Goal: Information Seeking & Learning: Learn about a topic

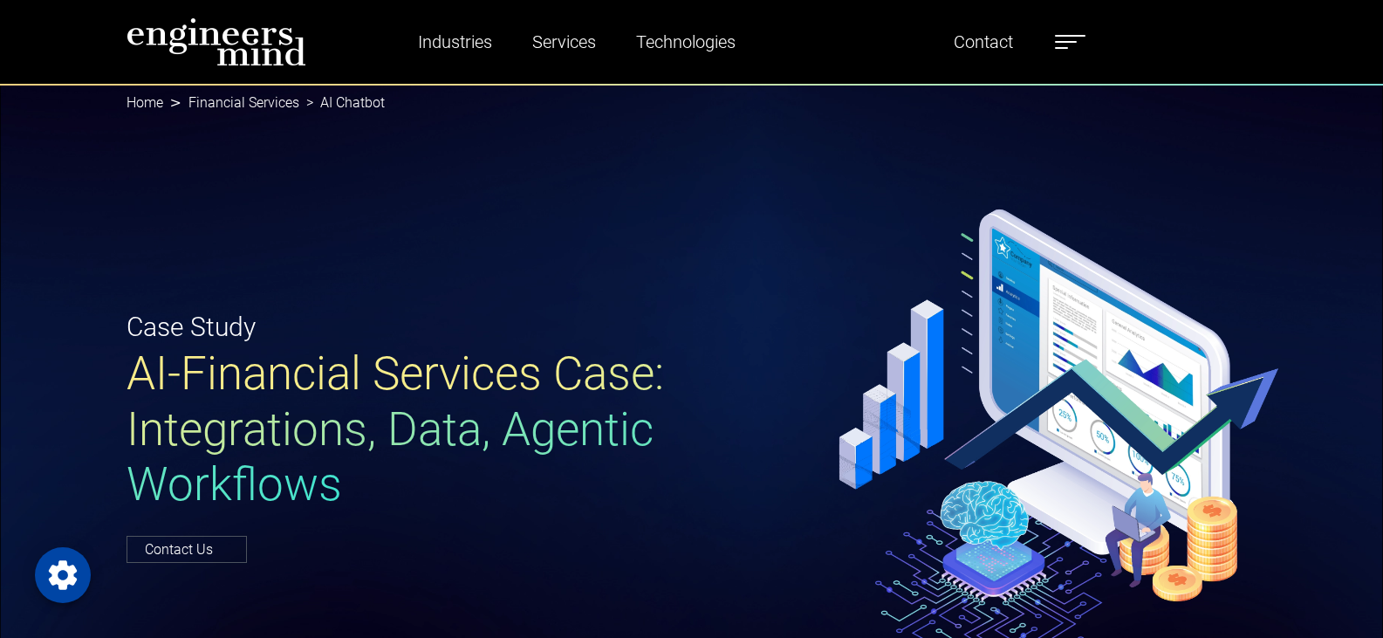
select select "*****"
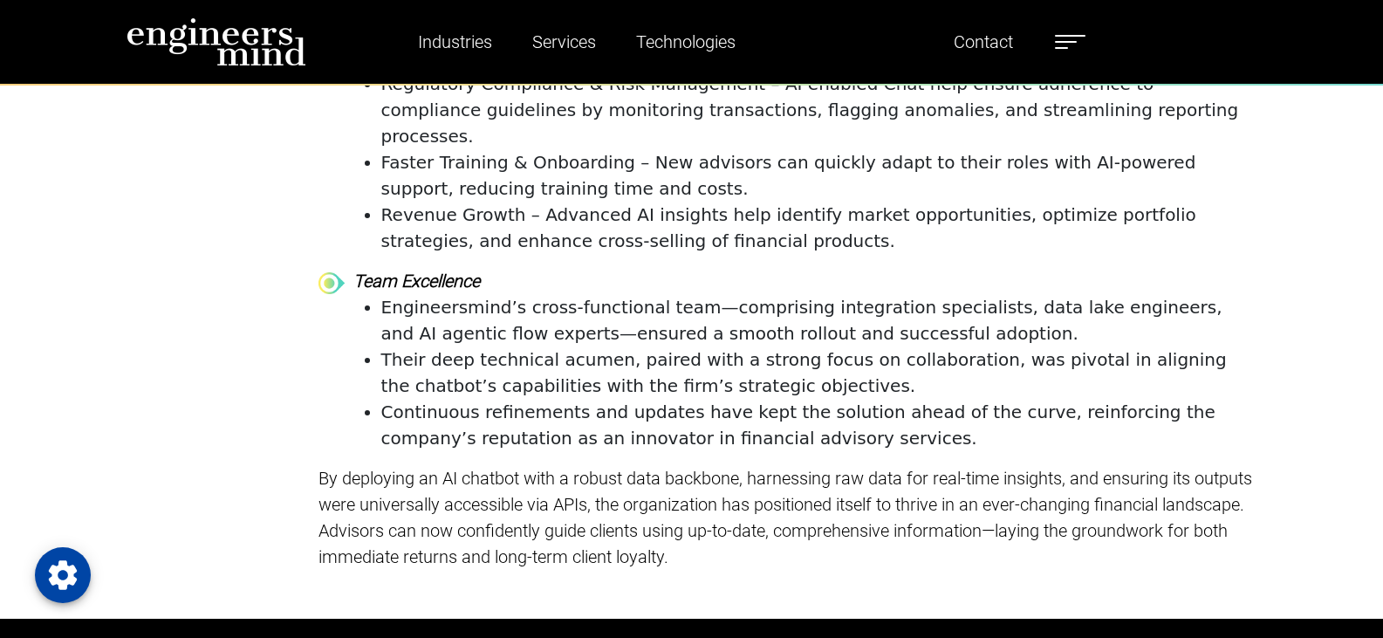
drag, startPoint x: 1061, startPoint y: 44, endPoint x: 1062, endPoint y: 58, distance: 14.0
click at [1061, 45] on label at bounding box center [1070, 42] width 31 height 23
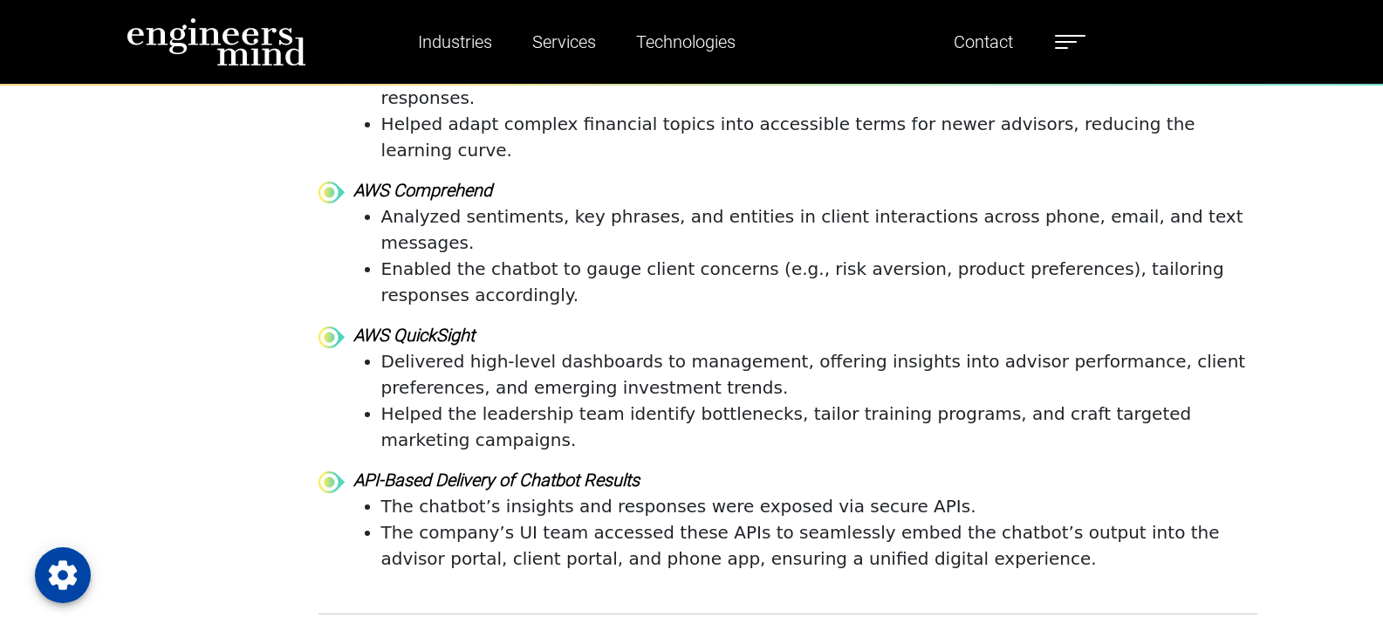
scroll to position [4449, 0]
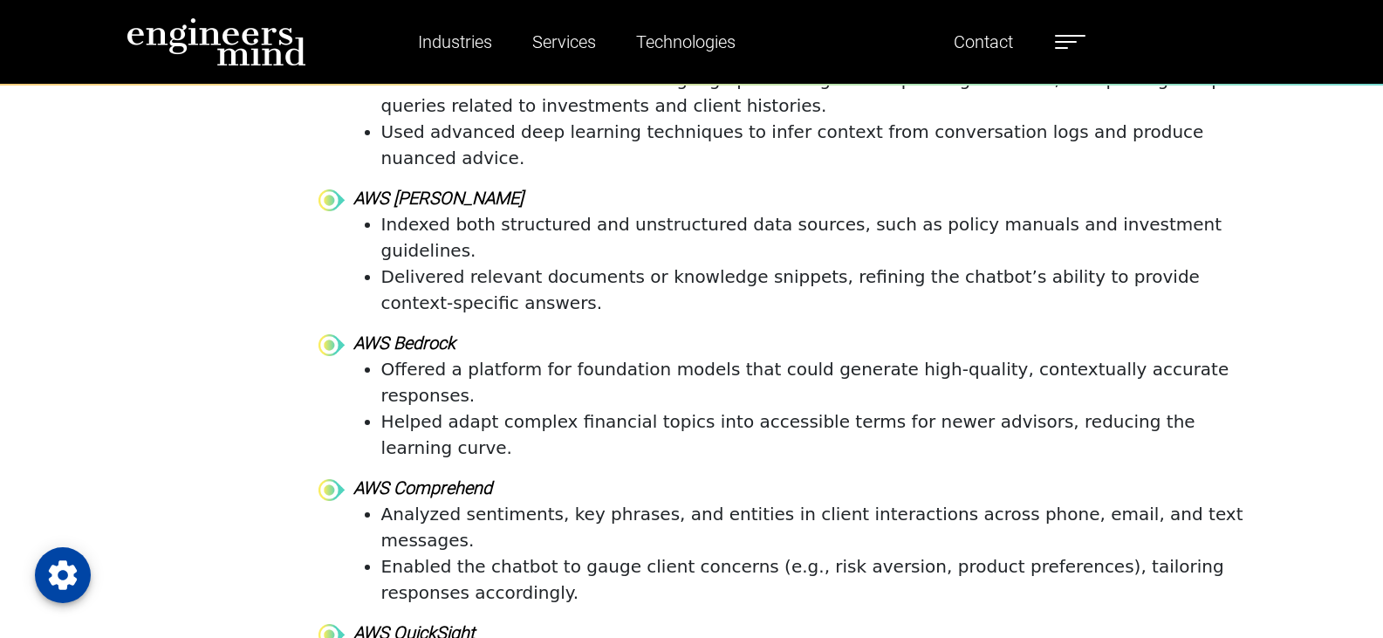
click at [400, 192] on strong "AWS [PERSON_NAME]" at bounding box center [438, 198] width 170 height 21
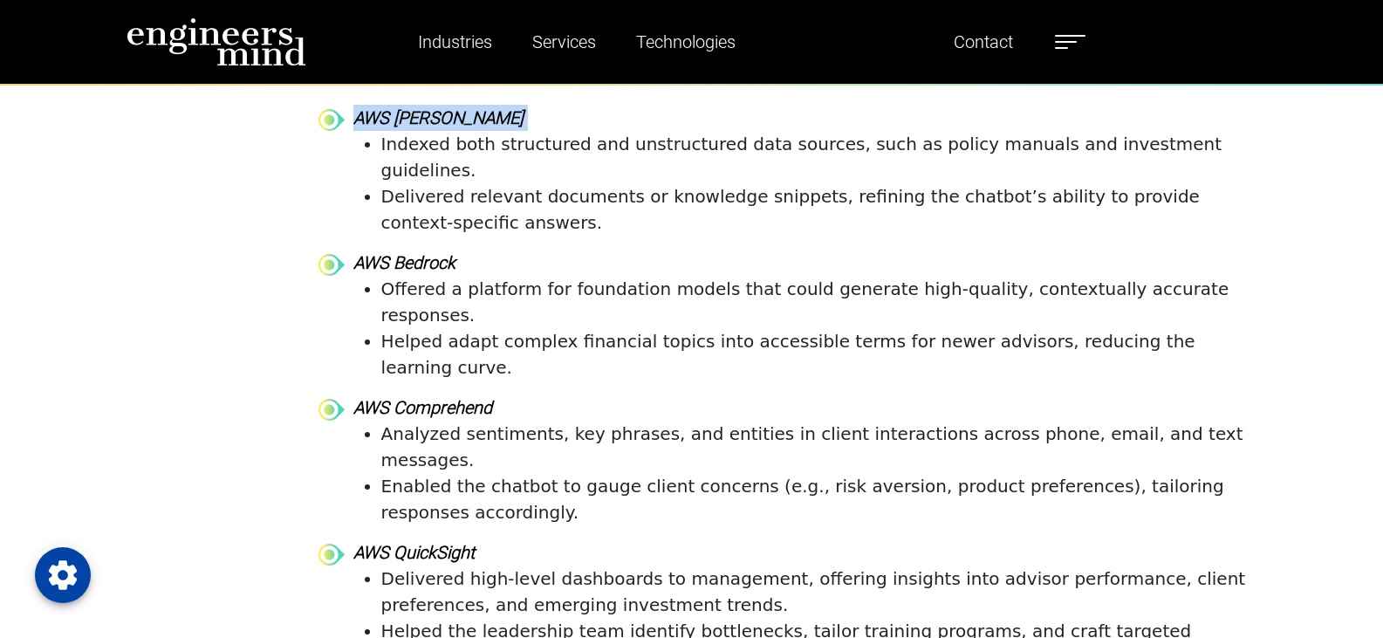
scroll to position [4623, 0]
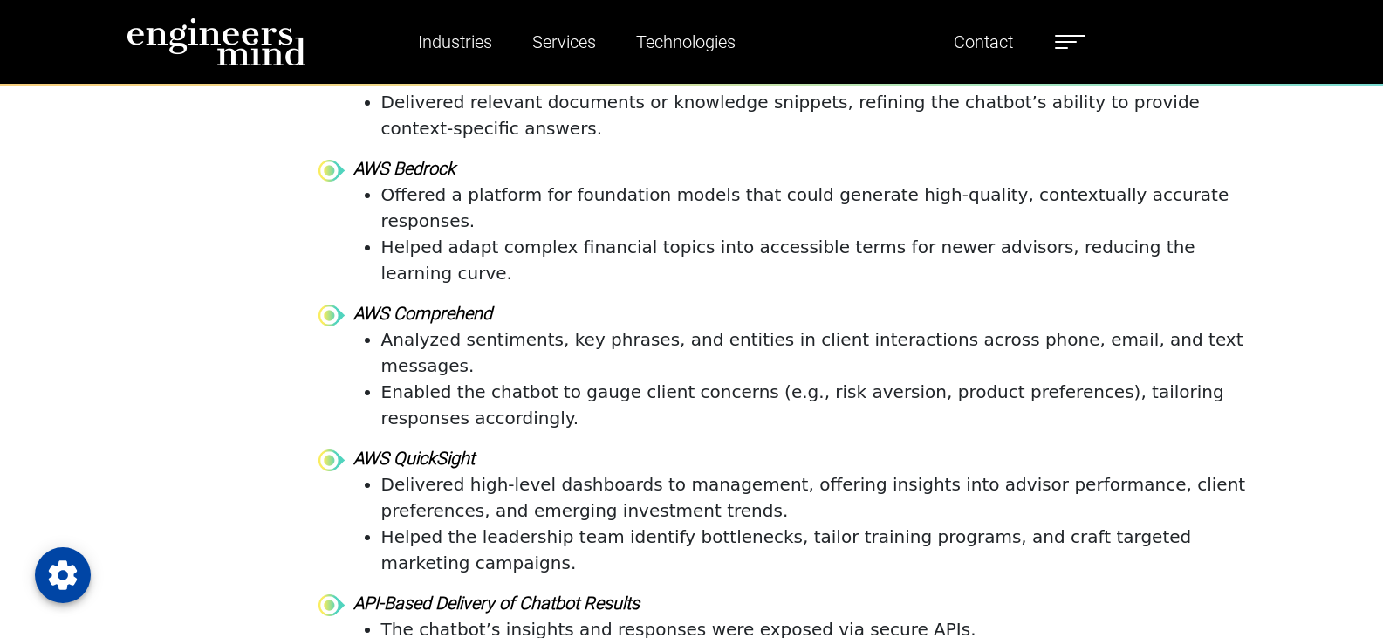
click at [423, 158] on strong "AWS Bedrock" at bounding box center [404, 168] width 102 height 21
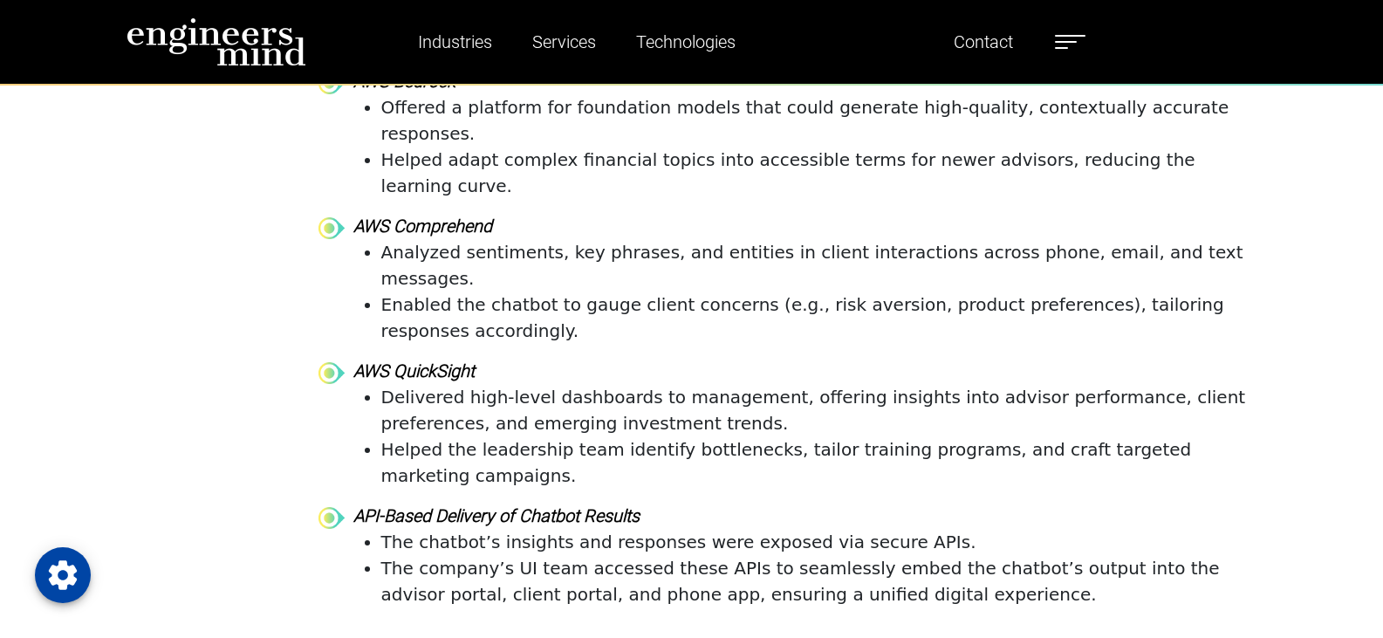
click at [425, 215] on strong "AWS Comprehend" at bounding box center [422, 225] width 139 height 21
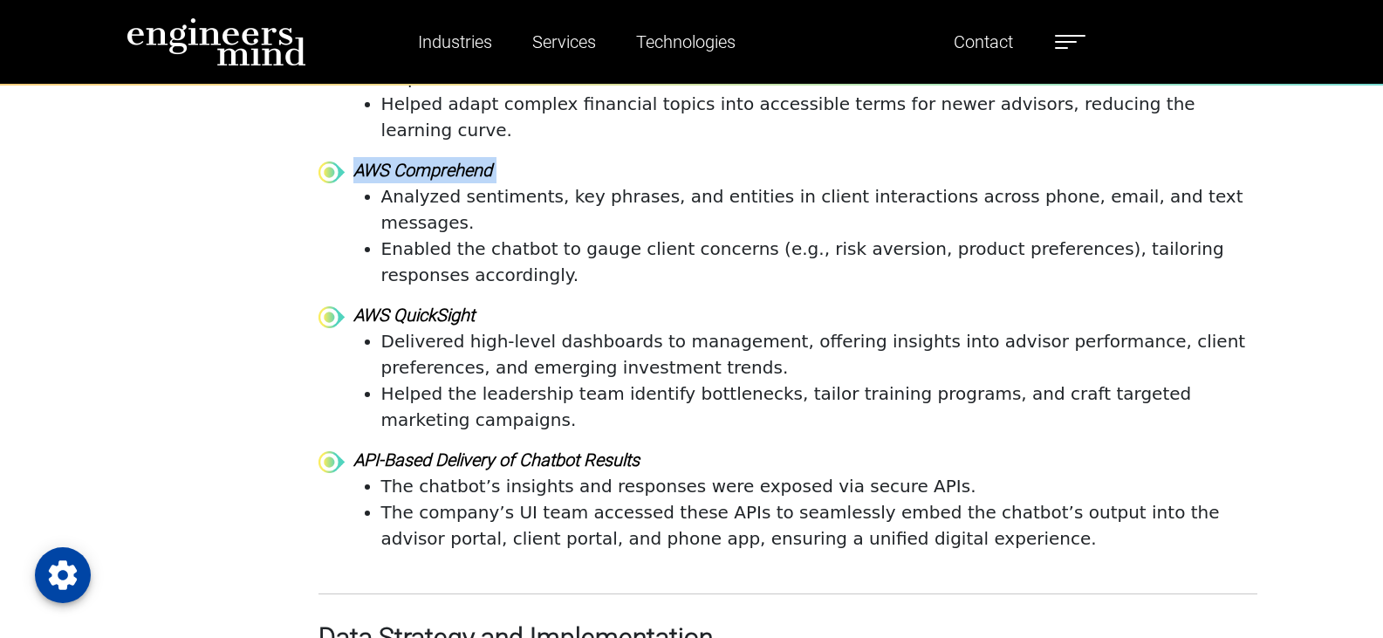
scroll to position [4798, 0]
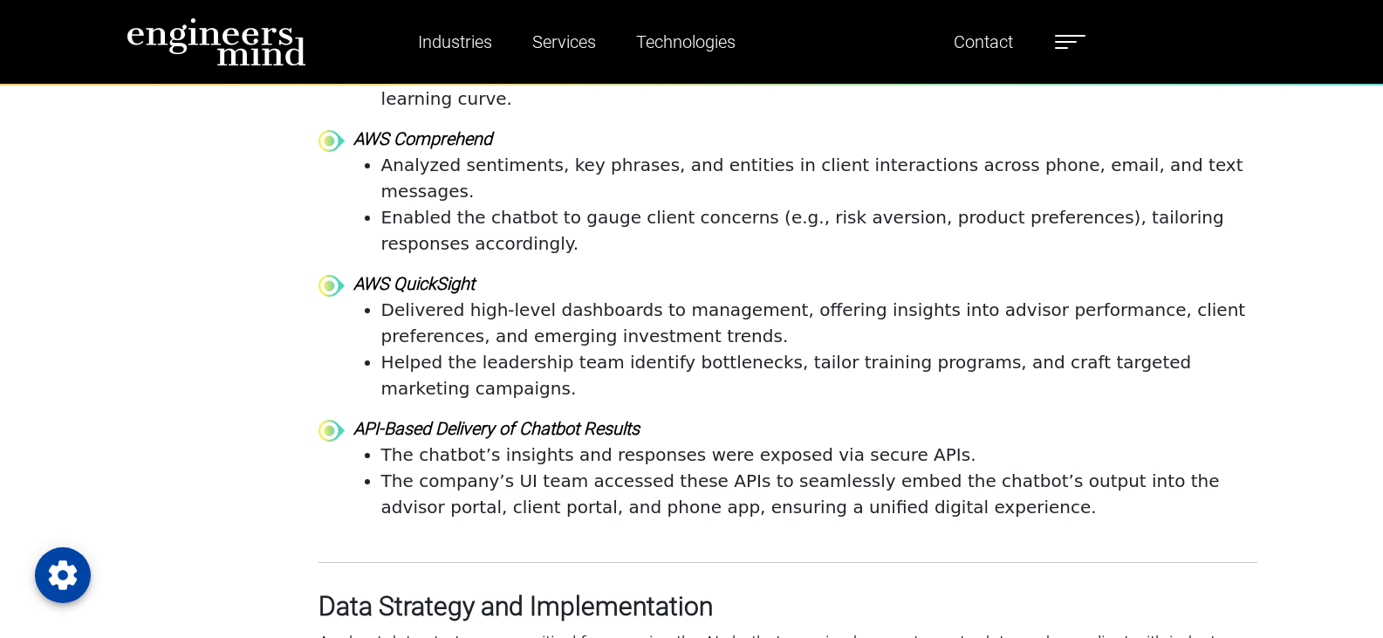
click at [427, 273] on strong "AWS QuickSight" at bounding box center [413, 283] width 121 height 21
click at [426, 273] on strong "AWS QuickSight" at bounding box center [413, 283] width 121 height 21
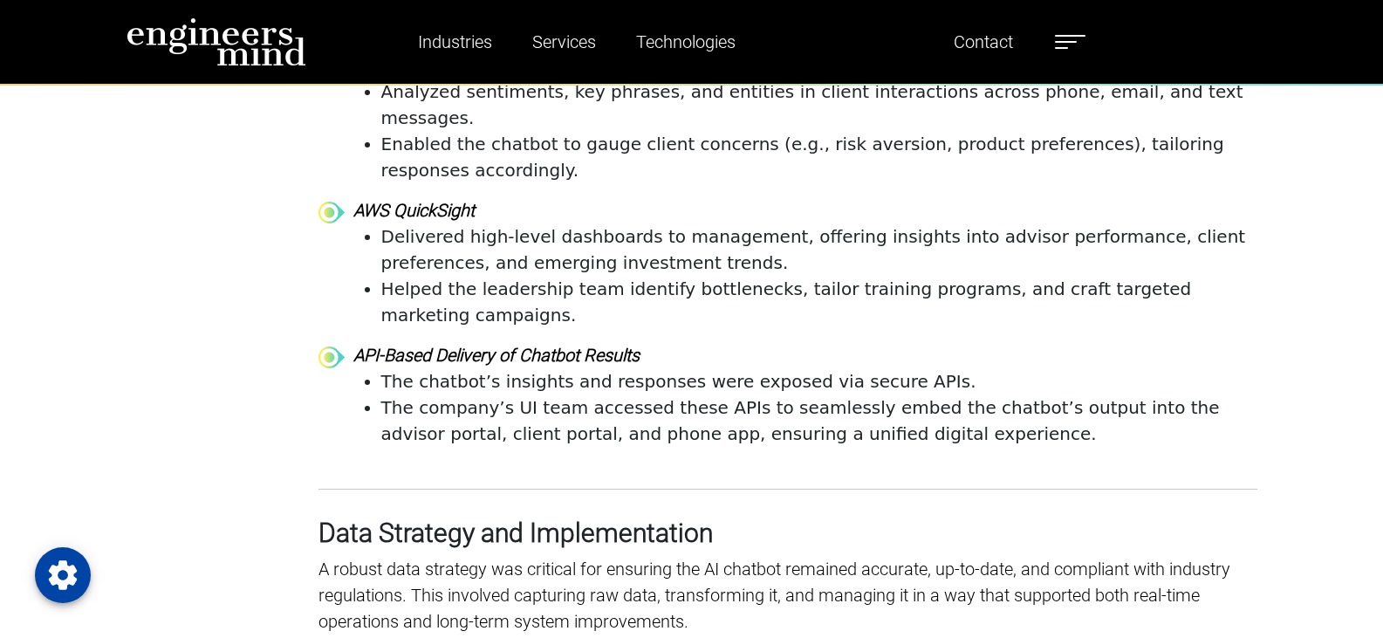
scroll to position [4972, 0]
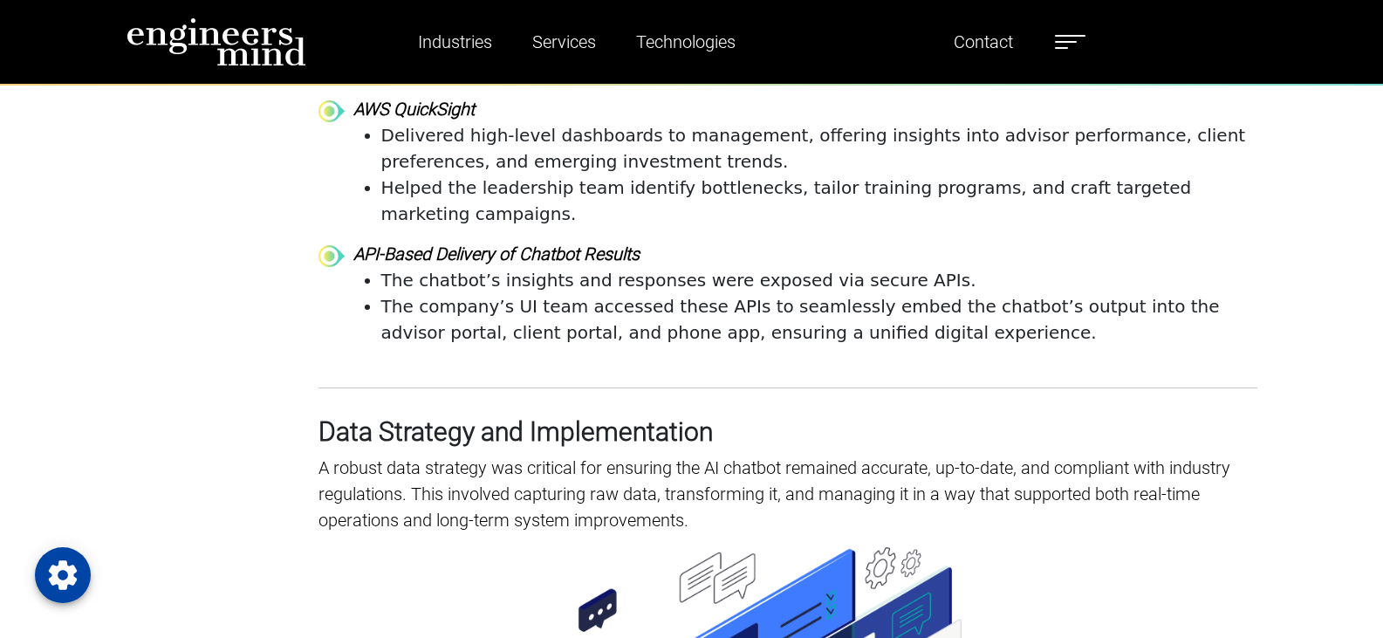
click at [407, 243] on strong "API-Based Delivery of Chatbot Results" at bounding box center [496, 253] width 286 height 21
click at [463, 243] on strong "API-Based Delivery of Chatbot Results" at bounding box center [496, 253] width 286 height 21
click at [539, 243] on strong "API-Based Delivery of Chatbot Results" at bounding box center [496, 253] width 286 height 21
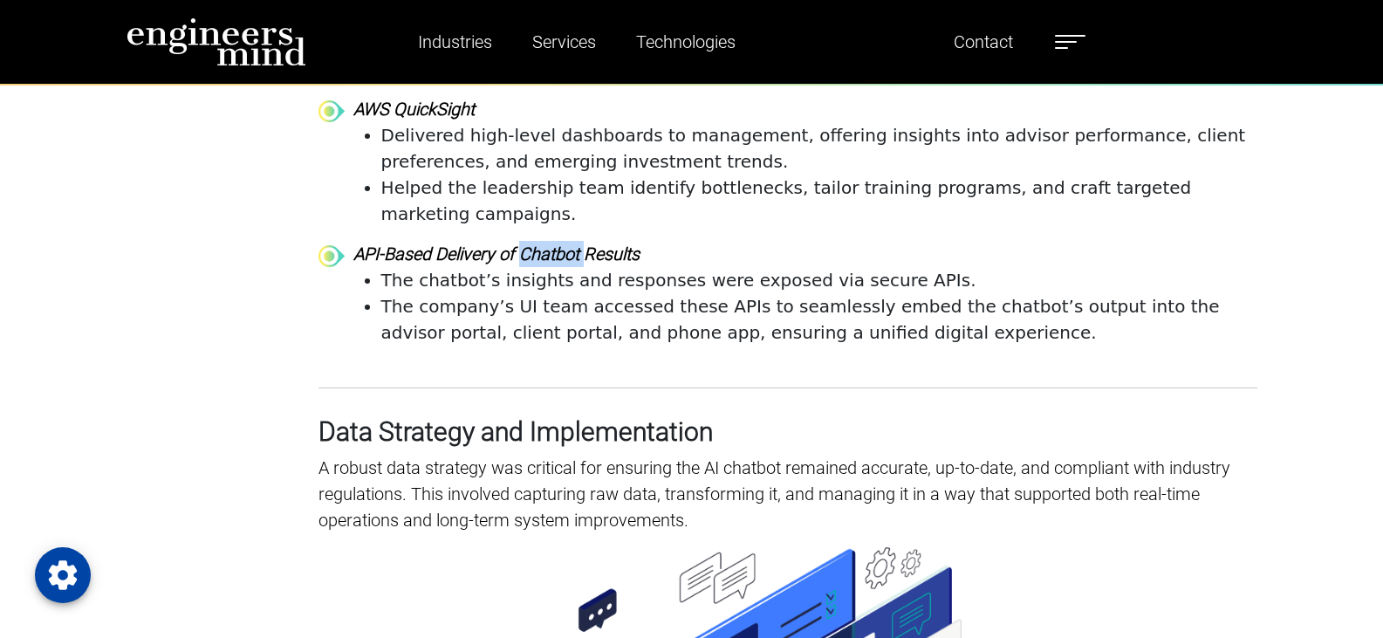
click at [539, 243] on strong "API-Based Delivery of Chatbot Results" at bounding box center [496, 253] width 286 height 21
click at [605, 243] on strong "API-Based Delivery of Chatbot Results" at bounding box center [496, 253] width 286 height 21
click at [874, 267] on li "The chatbot’s insights and responses were exposed via secure APIs." at bounding box center [819, 280] width 876 height 26
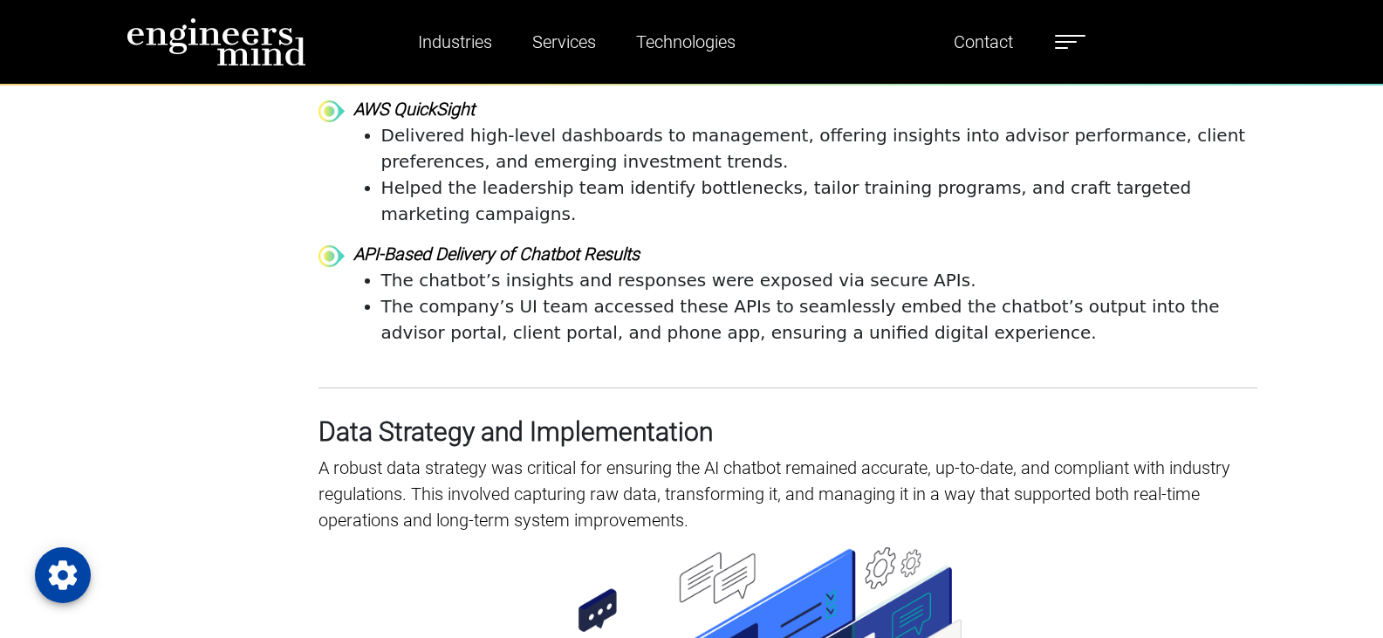
drag, startPoint x: 874, startPoint y: 169, endPoint x: 854, endPoint y: 170, distance: 20.1
drag, startPoint x: 854, startPoint y: 170, endPoint x: 919, endPoint y: 147, distance: 68.4
click at [919, 241] on p "API-Based Delivery of Chatbot Results" at bounding box center [805, 254] width 904 height 26
click at [895, 267] on li "The chatbot’s insights and responses were exposed via secure APIs." at bounding box center [819, 280] width 876 height 26
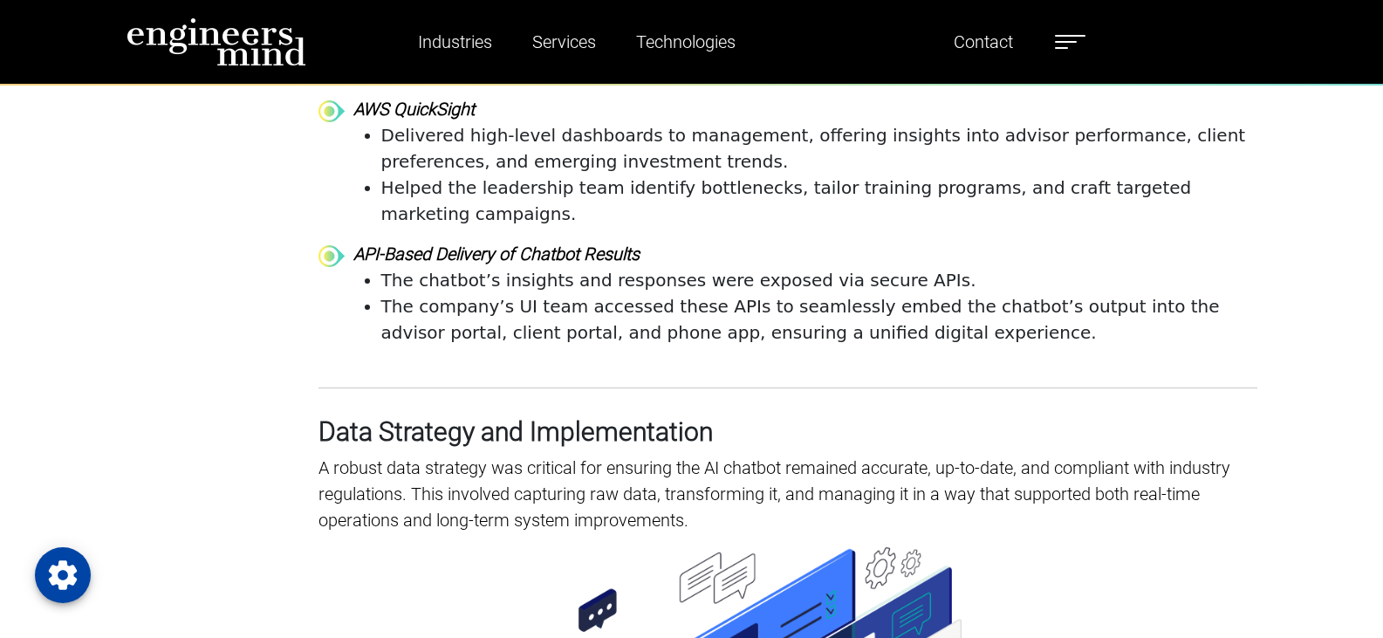
click at [394, 293] on li "The company’s UI team accessed these APIs to seamlessly embed the chatbot’s out…" at bounding box center [819, 319] width 876 height 52
click at [1212, 293] on li "The company’s UI team accessed these APIs to seamlessly embed the chatbot’s out…" at bounding box center [819, 319] width 876 height 52
click at [865, 293] on li "The company’s UI team accessed these APIs to seamlessly embed the chatbot’s out…" at bounding box center [819, 319] width 876 height 52
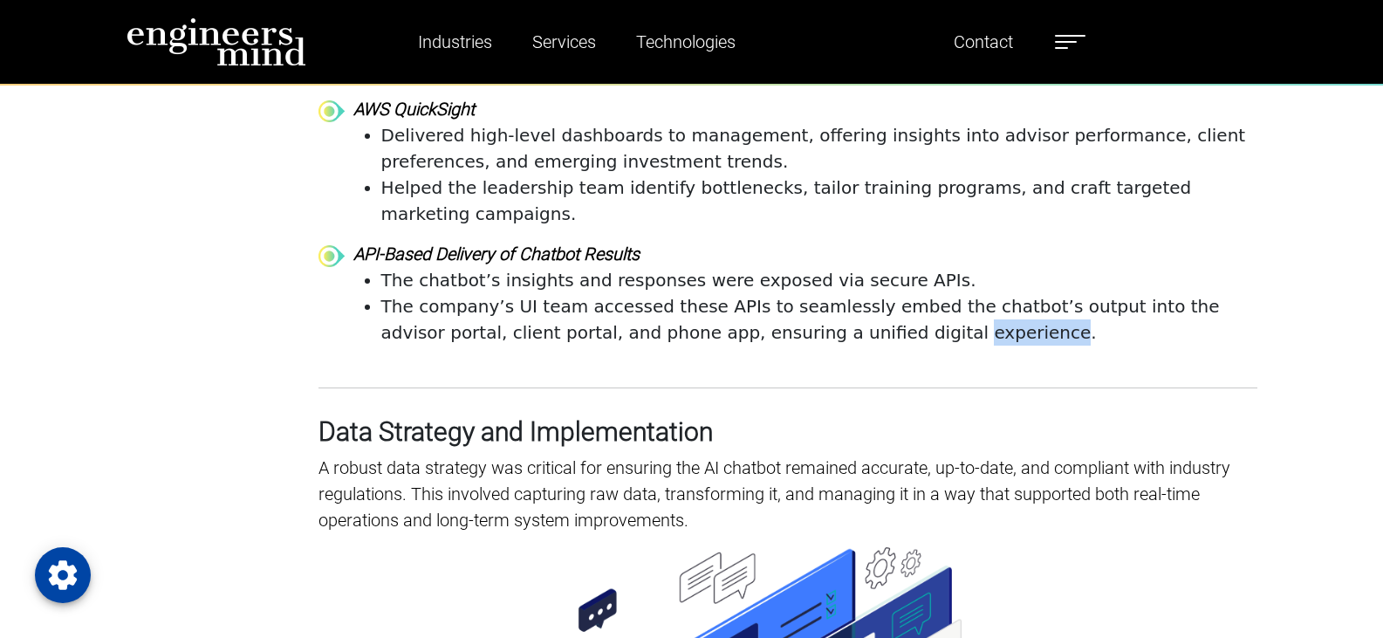
click at [865, 293] on li "The company’s UI team accessed these APIs to seamlessly embed the chatbot’s out…" at bounding box center [819, 319] width 876 height 52
click at [700, 416] on h3 "Data Strategy and Implementation" at bounding box center [787, 431] width 939 height 31
click at [699, 416] on h3 "Data Strategy and Implementation" at bounding box center [787, 431] width 939 height 31
click at [557, 416] on h3 "Data Strategy and Implementation" at bounding box center [787, 431] width 939 height 31
click at [555, 416] on h3 "Data Strategy and Implementation" at bounding box center [787, 431] width 939 height 31
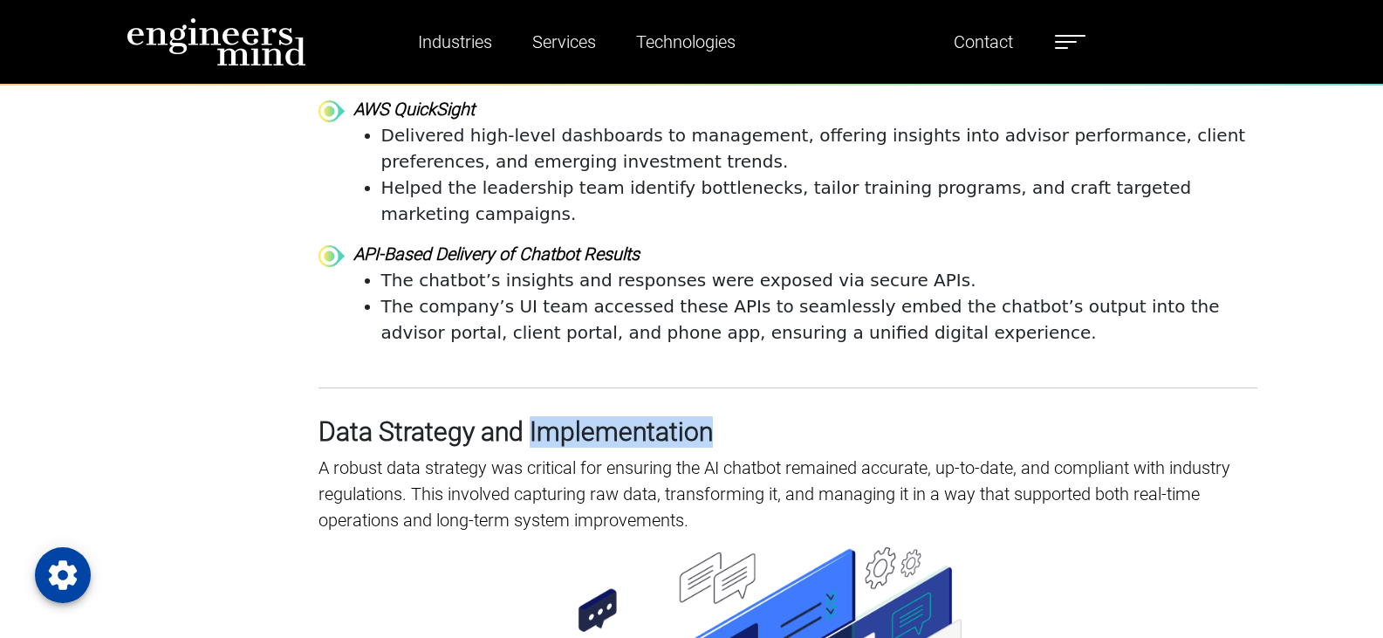
click at [555, 416] on h3 "Data Strategy and Implementation" at bounding box center [787, 431] width 939 height 31
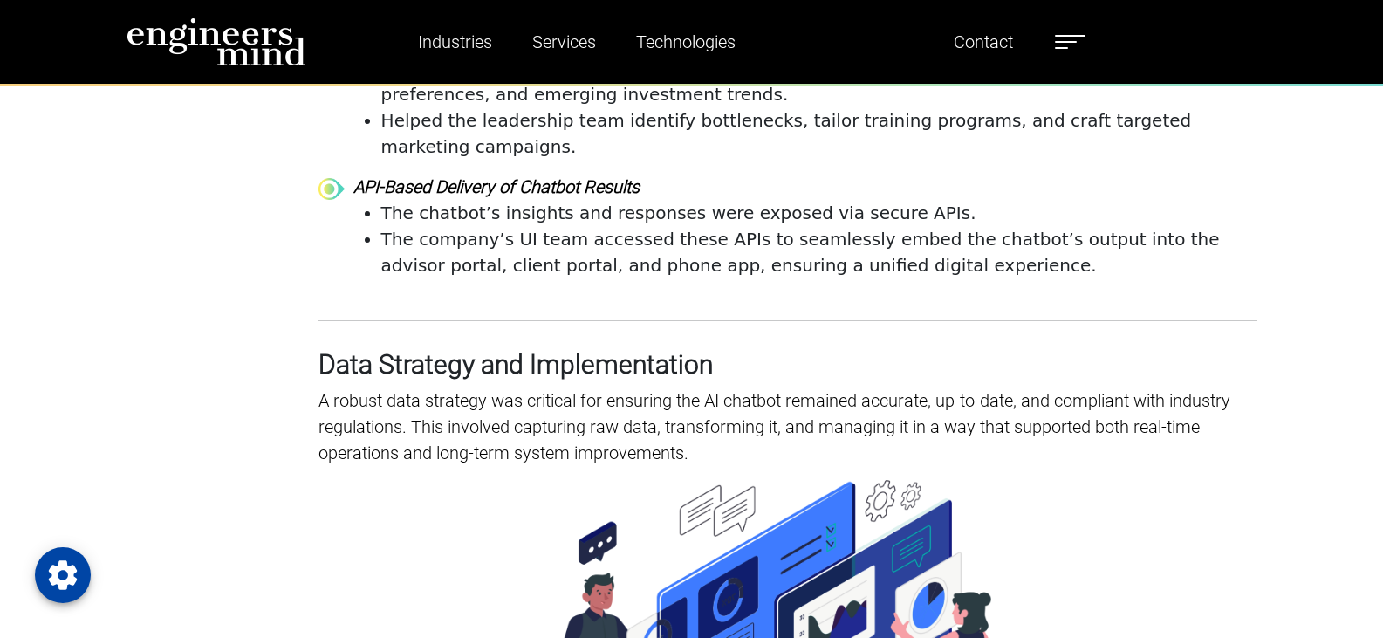
scroll to position [5060, 0]
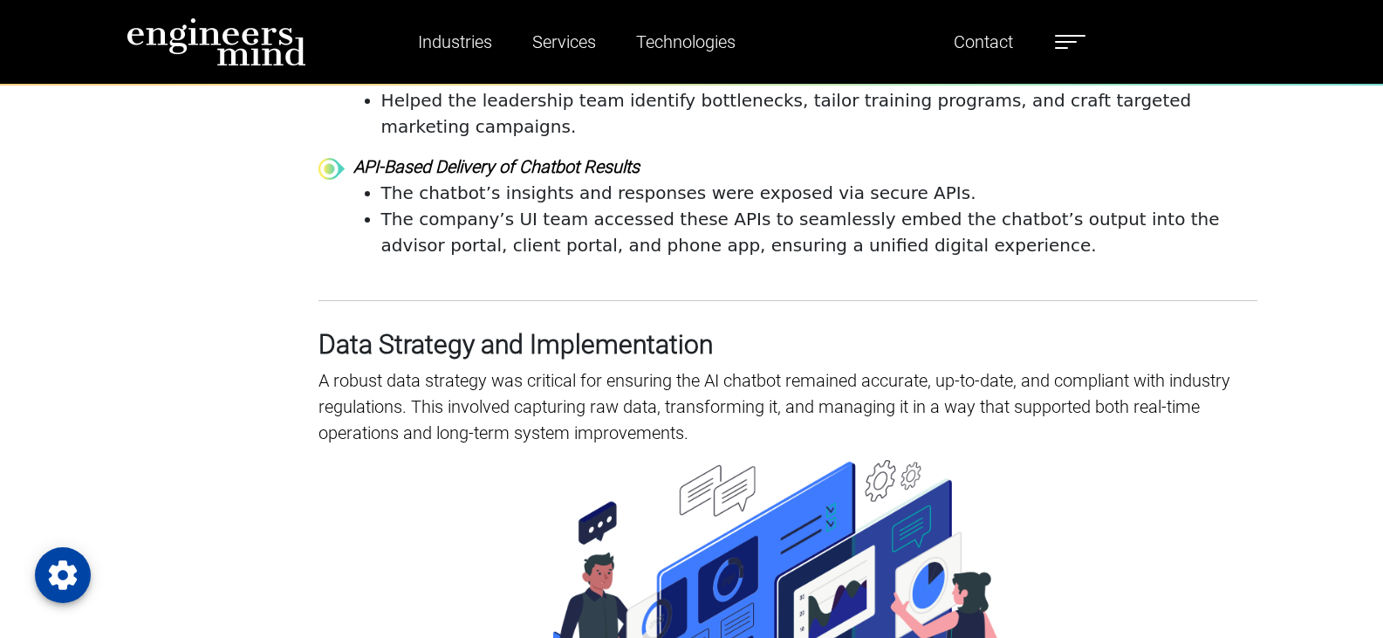
drag, startPoint x: 662, startPoint y: 347, endPoint x: 591, endPoint y: 354, distance: 71.0
click at [591, 460] on img at bounding box center [787, 631] width 469 height 342
click at [1213, 367] on p "A robust data strategy was critical for ensuring the AI chatbot remained accura…" at bounding box center [787, 406] width 939 height 79
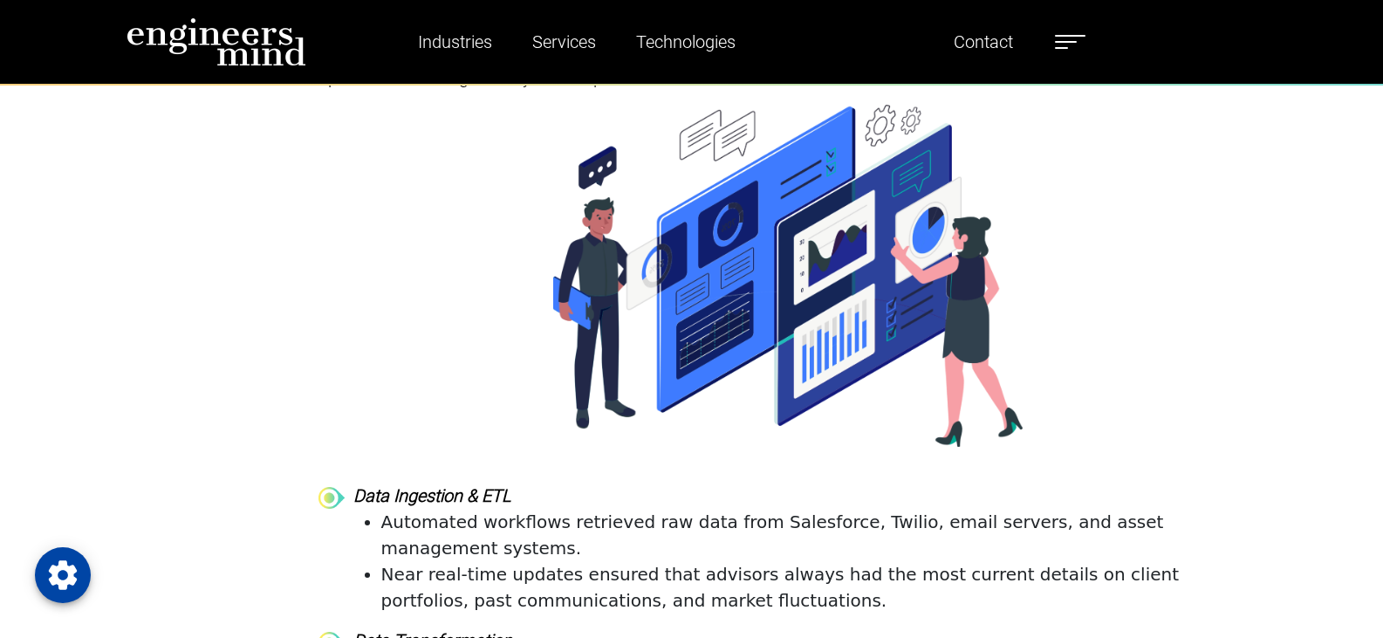
scroll to position [5496, 0]
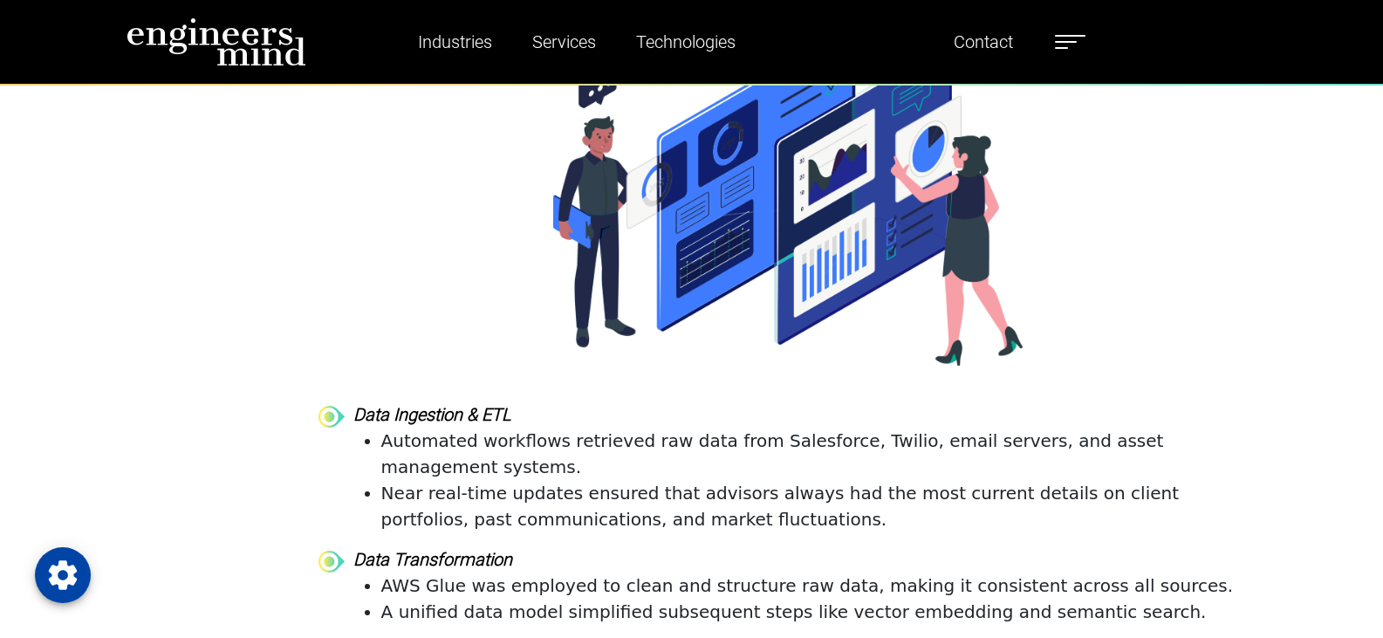
click at [490, 404] on strong "Data Ingestion & ETL" at bounding box center [432, 414] width 158 height 21
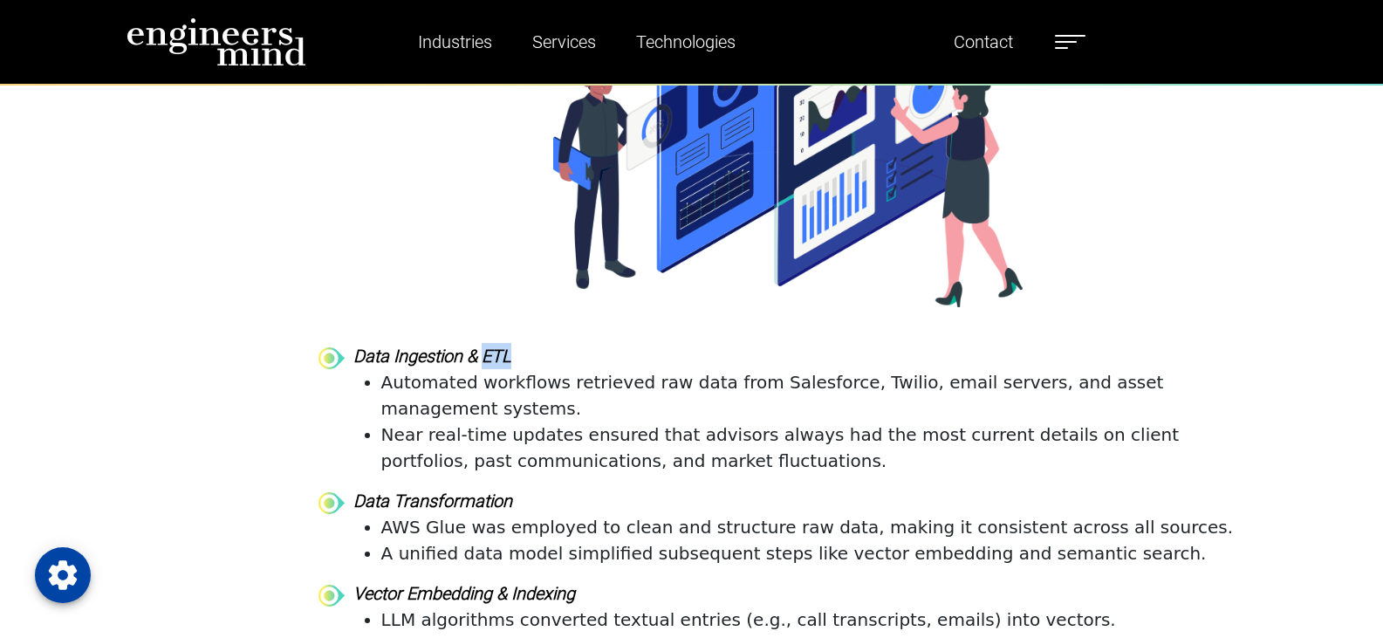
scroll to position [5583, 0]
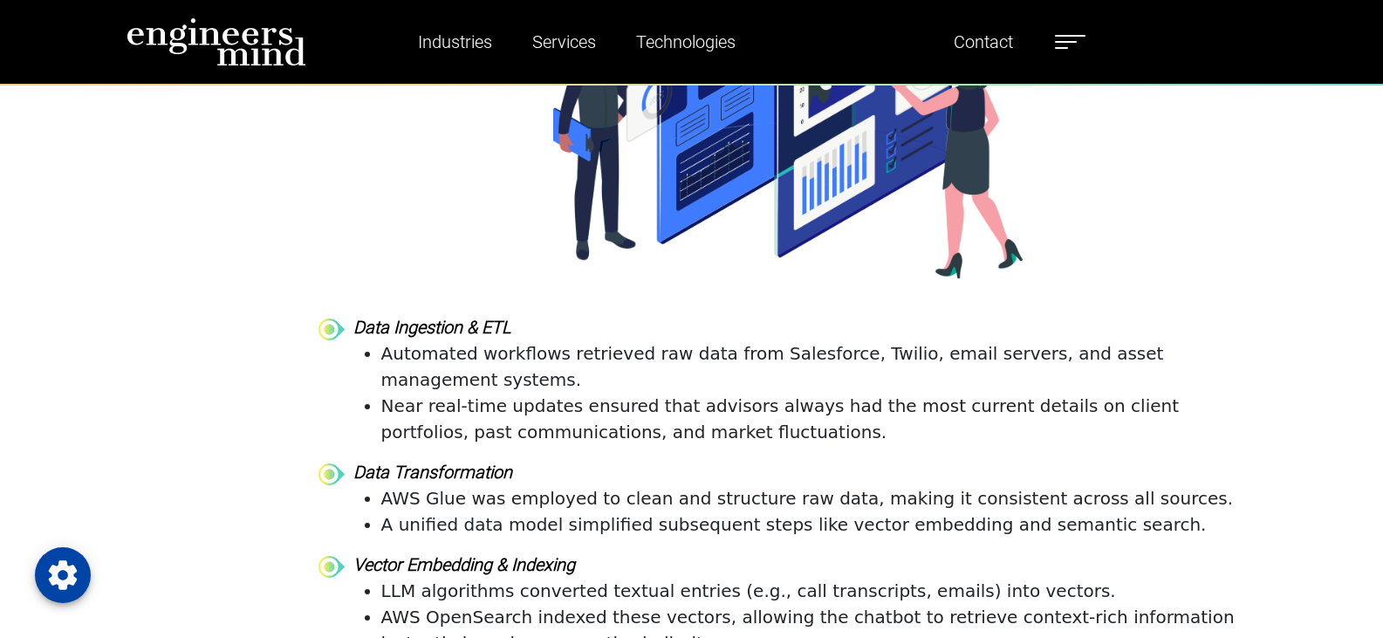
click at [486, 461] on strong "Data Transformation" at bounding box center [432, 471] width 159 height 21
click at [485, 461] on strong "Data Transformation" at bounding box center [432, 471] width 159 height 21
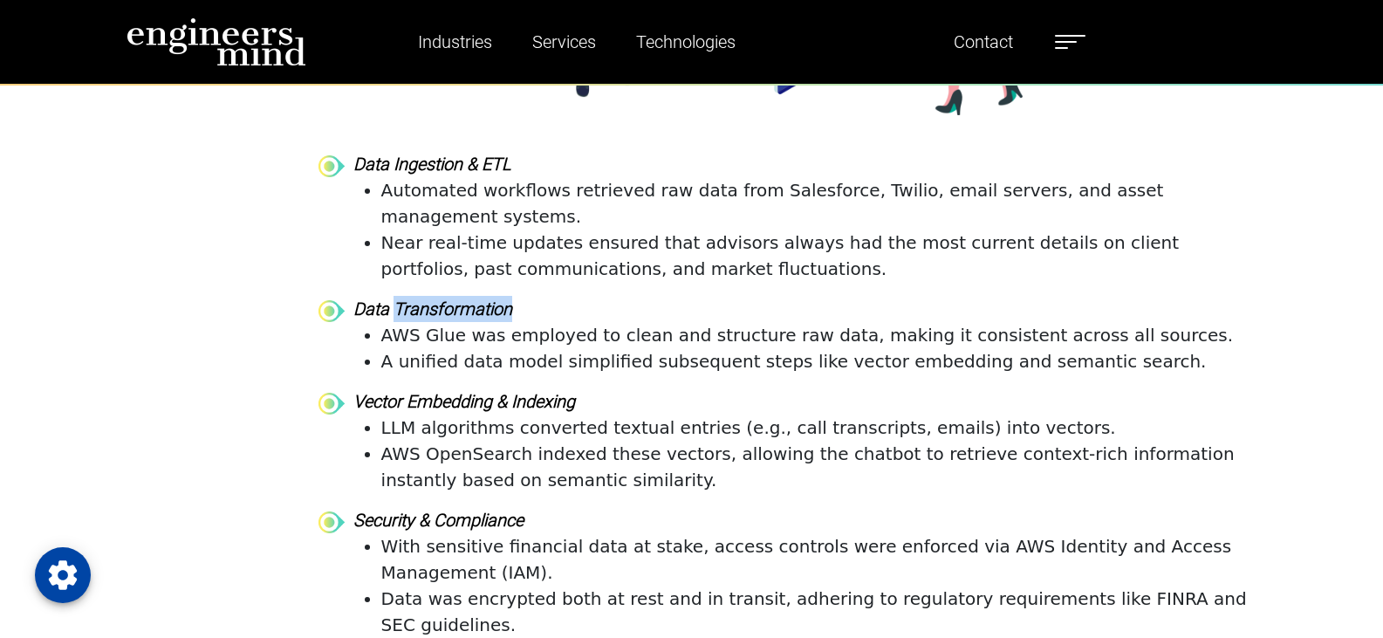
scroll to position [5758, 0]
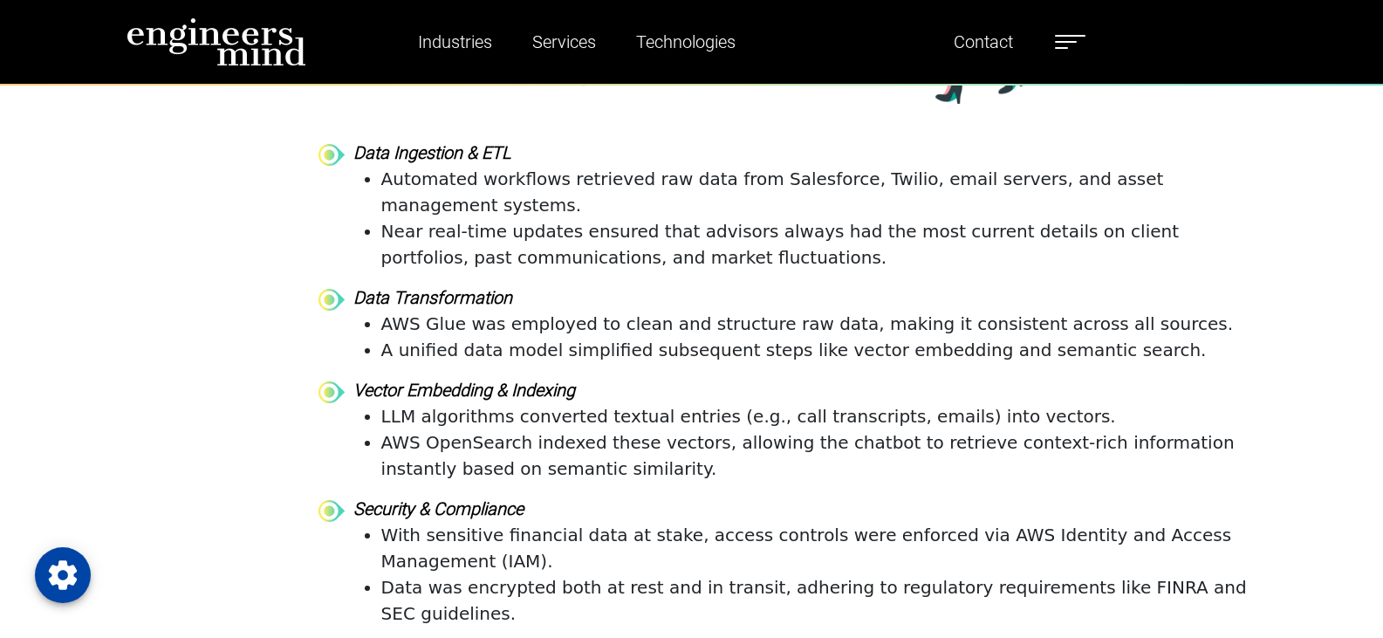
click at [569, 379] on strong "Vector Embedding & Indexing" at bounding box center [464, 389] width 222 height 21
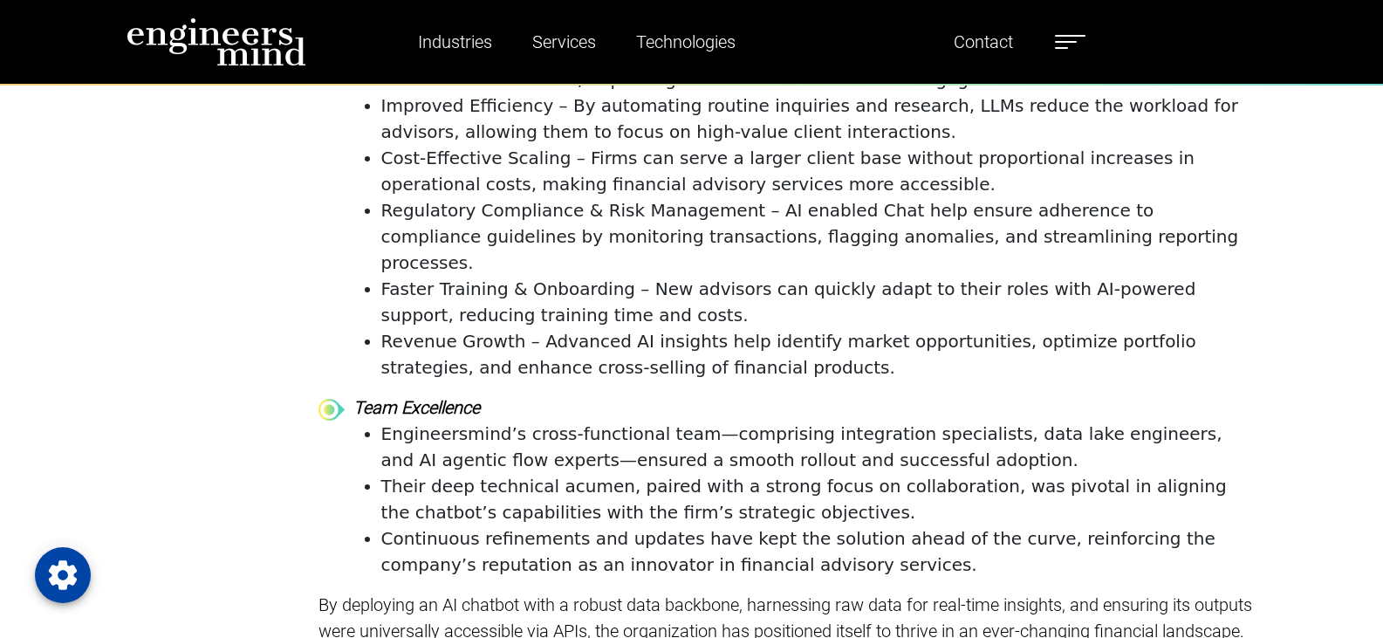
scroll to position [8653, 0]
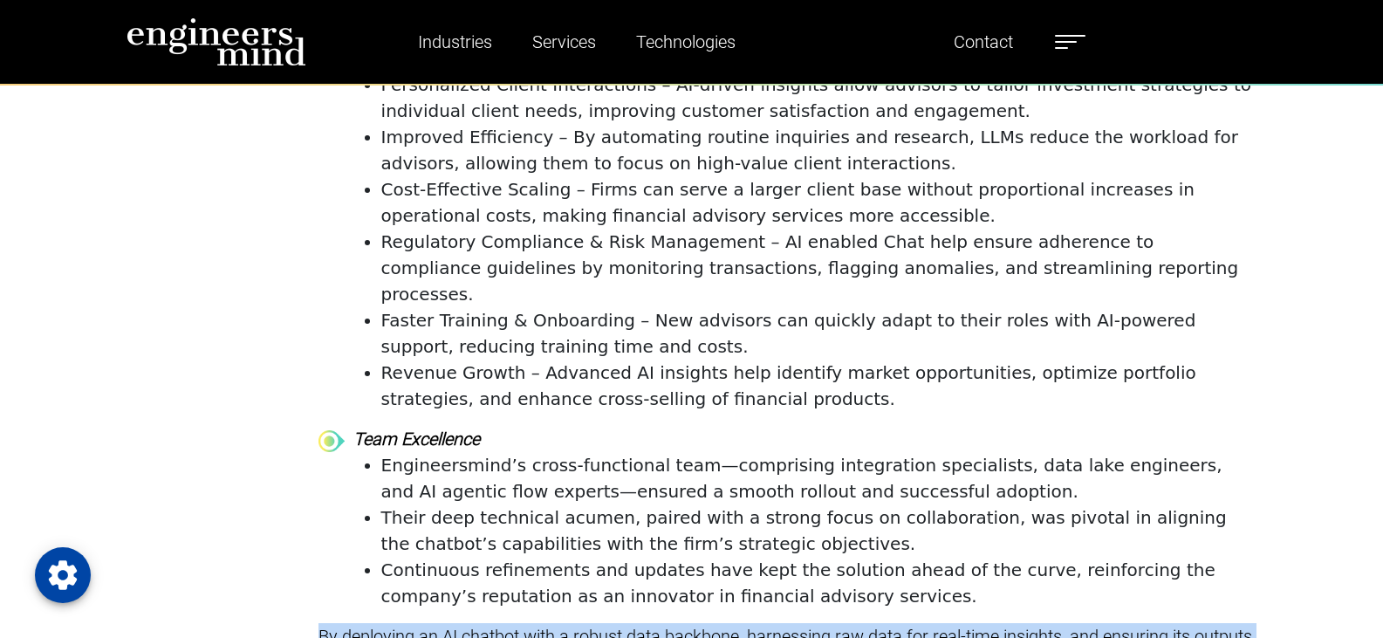
drag, startPoint x: 676, startPoint y: 511, endPoint x: 311, endPoint y: 423, distance: 376.0
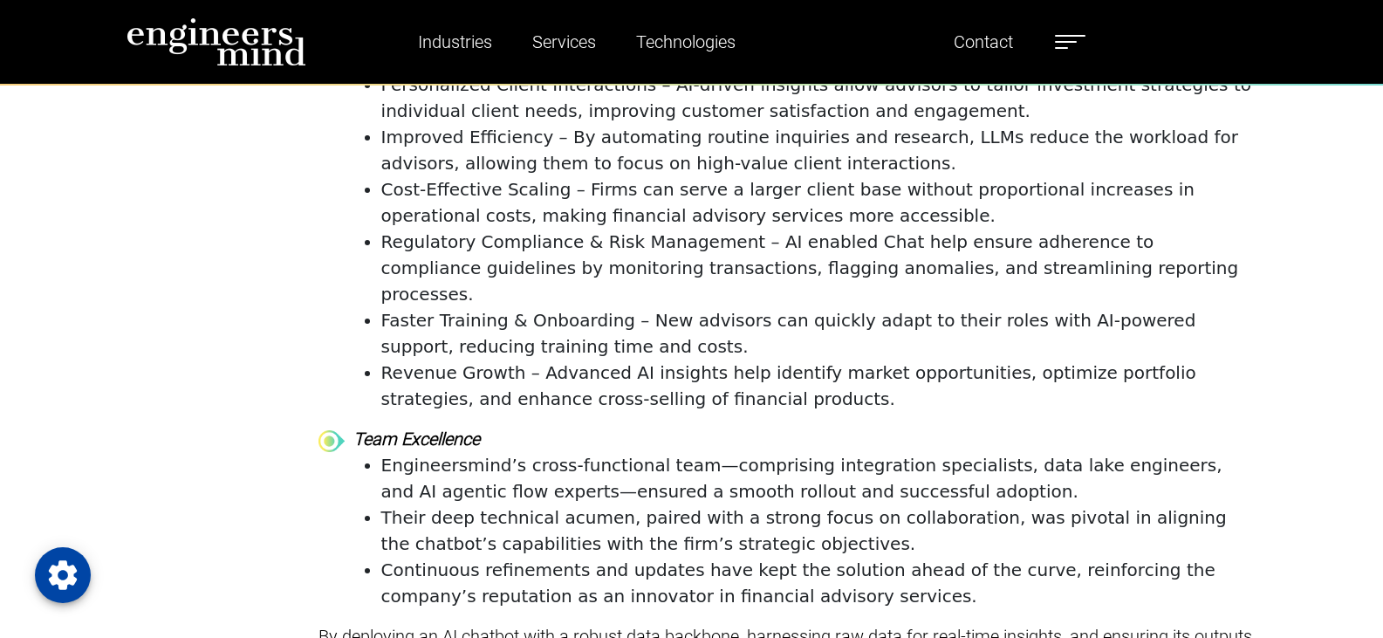
click at [324, 426] on div "Team Excellence Engineersmind’s cross-functional team—comprising integration sp…" at bounding box center [787, 524] width 939 height 197
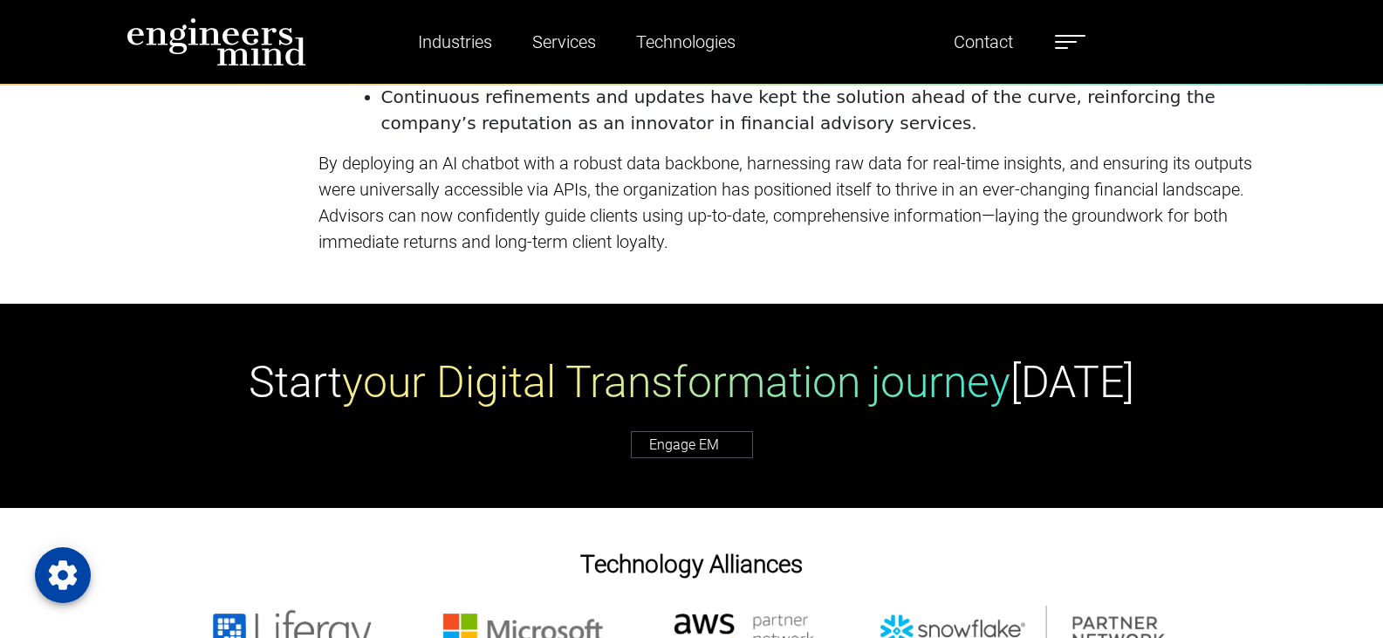
scroll to position [8678, 0]
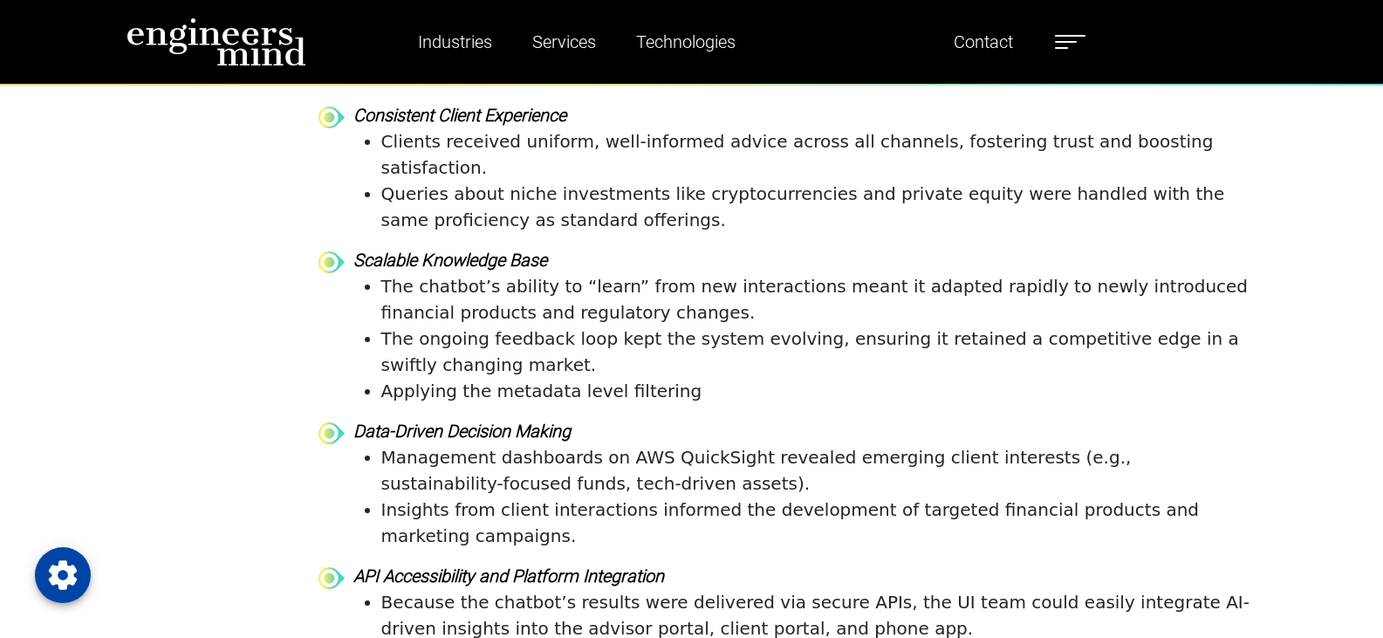
drag, startPoint x: 1145, startPoint y: 513, endPoint x: 1155, endPoint y: 515, distance: 10.6
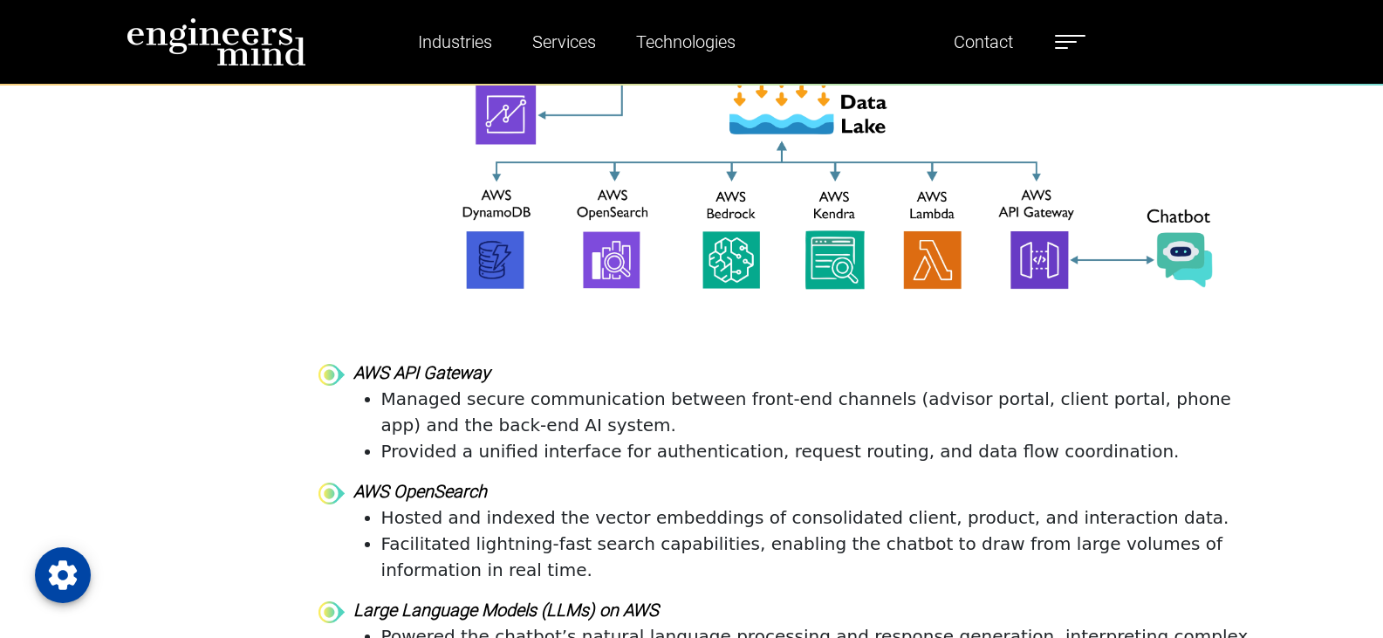
scroll to position [3940, 0]
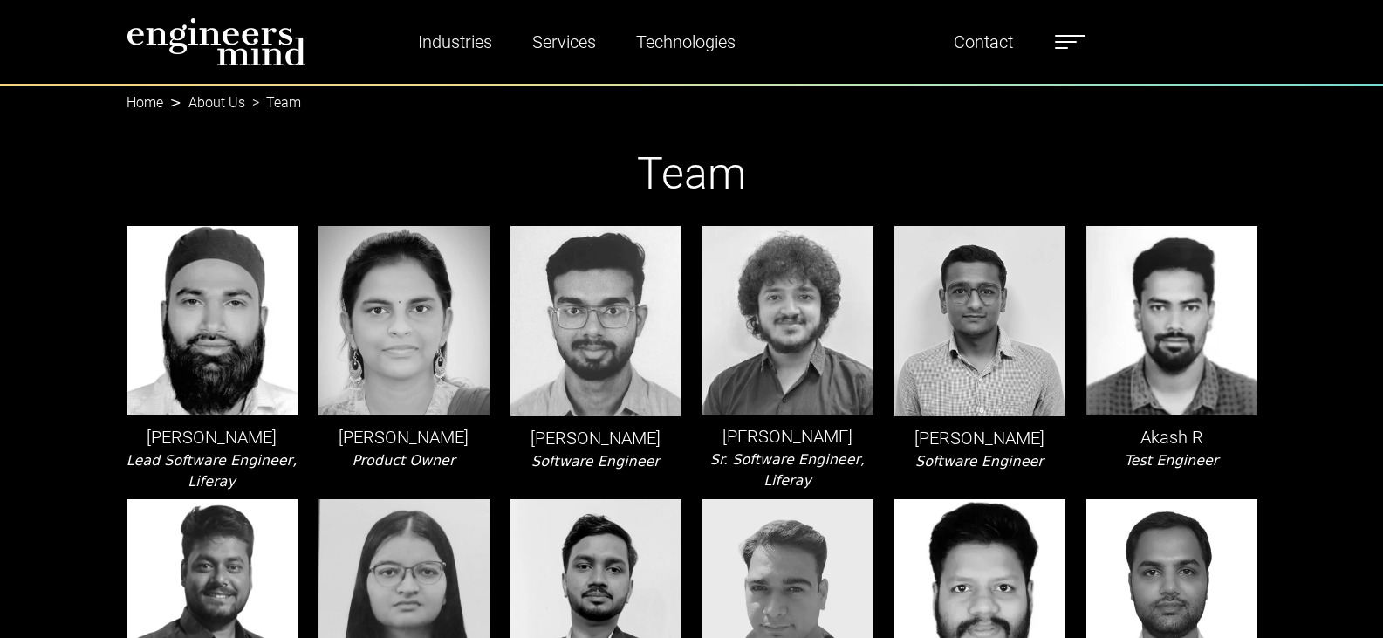
type input "*********"
type input "*******"
select select "*****"
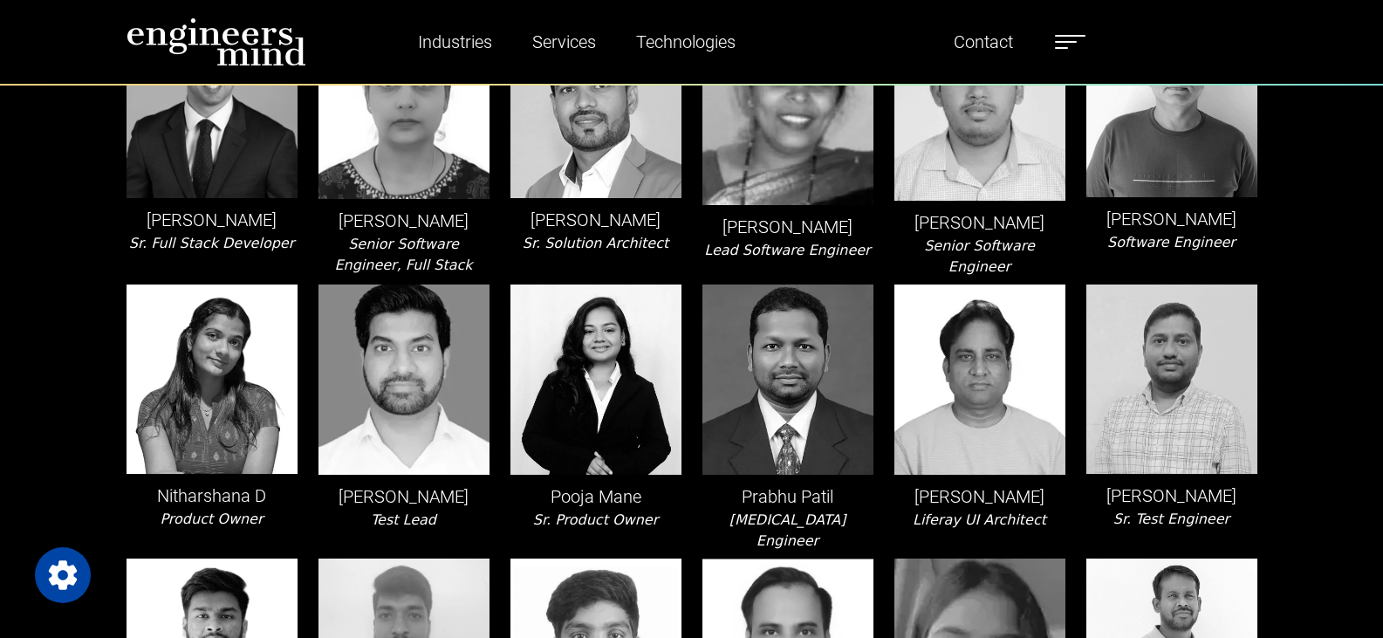
scroll to position [2094, 0]
